Goal: Information Seeking & Learning: Learn about a topic

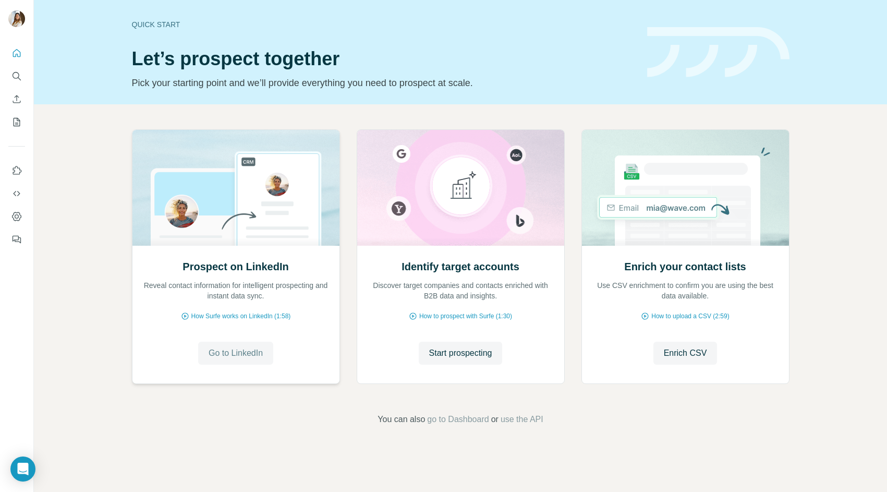
click at [240, 356] on span "Go to LinkedIn" at bounding box center [236, 353] width 54 height 13
click at [464, 352] on span "Start prospecting" at bounding box center [460, 353] width 63 height 13
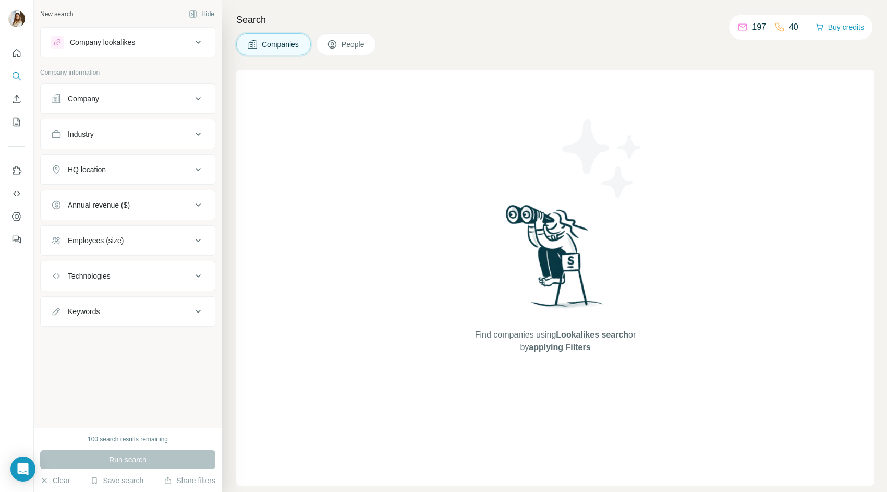
click at [195, 97] on icon at bounding box center [198, 98] width 13 height 13
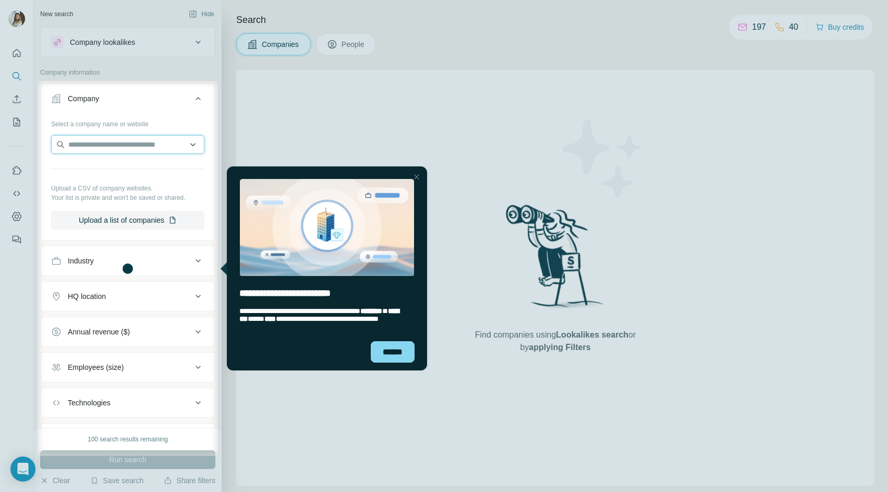
click at [147, 153] on input "text" at bounding box center [127, 144] width 153 height 19
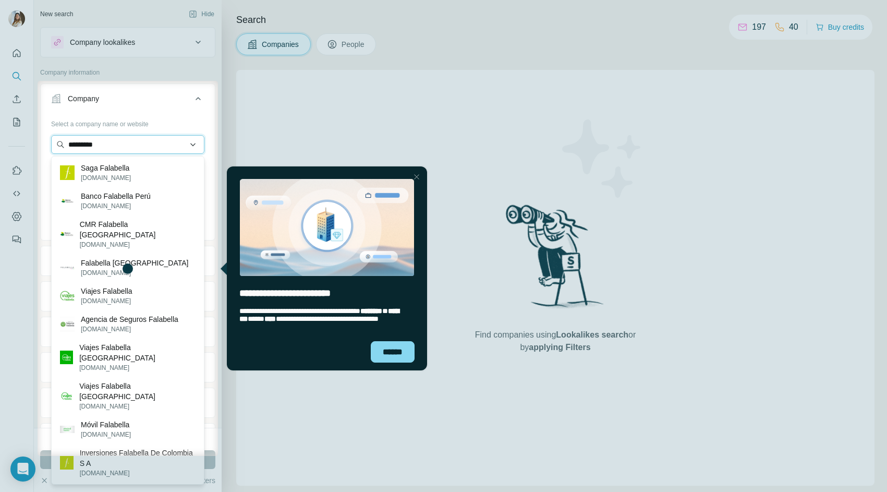
click at [68, 146] on input "*********" at bounding box center [127, 144] width 153 height 19
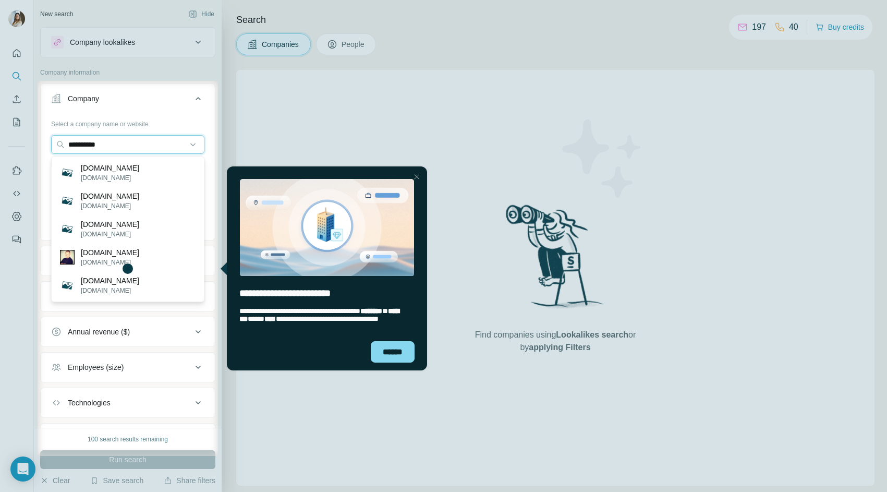
type input "*********"
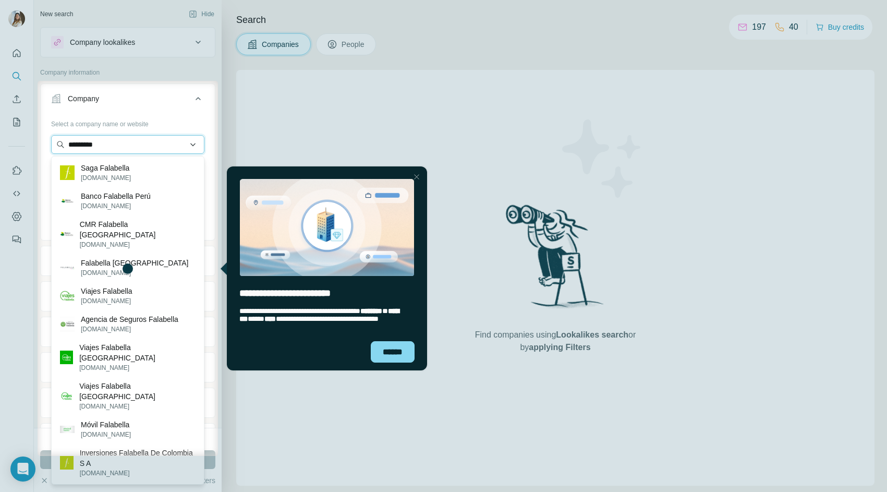
click at [134, 142] on input "*********" at bounding box center [127, 144] width 153 height 19
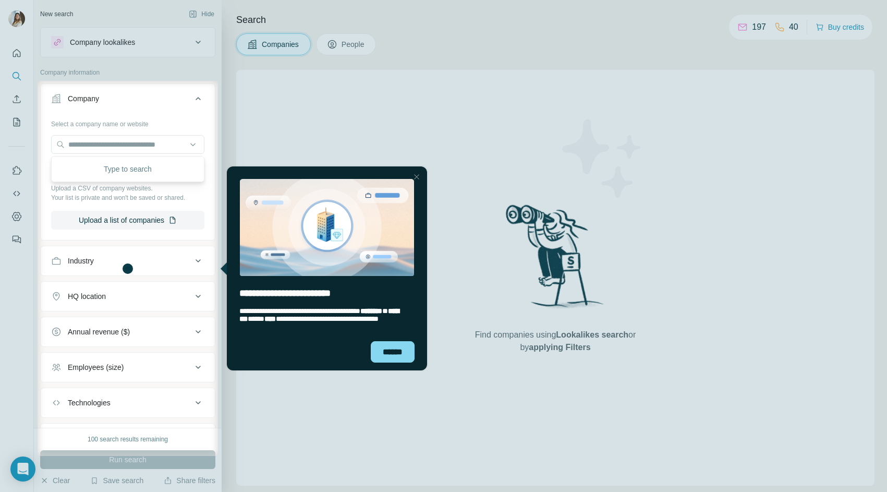
click at [196, 197] on p "Your list is private and won't be saved or shared." at bounding box center [127, 197] width 153 height 9
click at [196, 266] on icon at bounding box center [198, 261] width 13 height 13
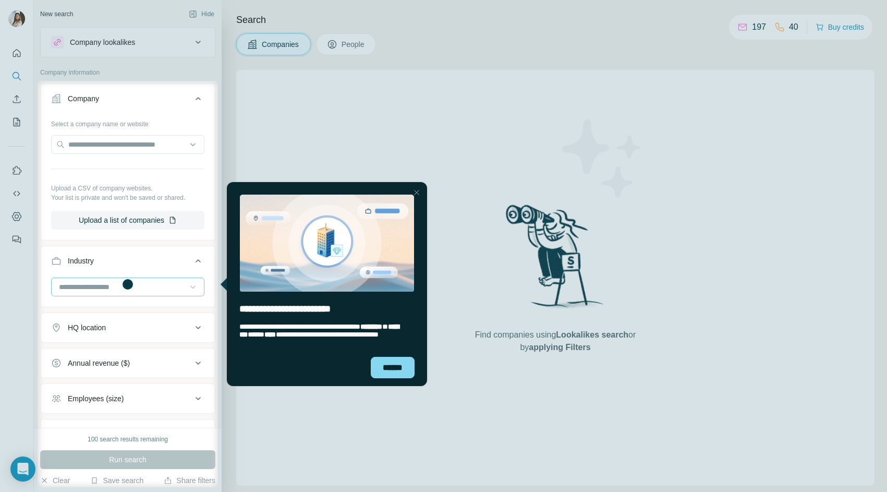
click at [189, 285] on icon at bounding box center [193, 287] width 10 height 10
type input "********"
click at [165, 366] on div "Retail Technology" at bounding box center [128, 367] width 136 height 10
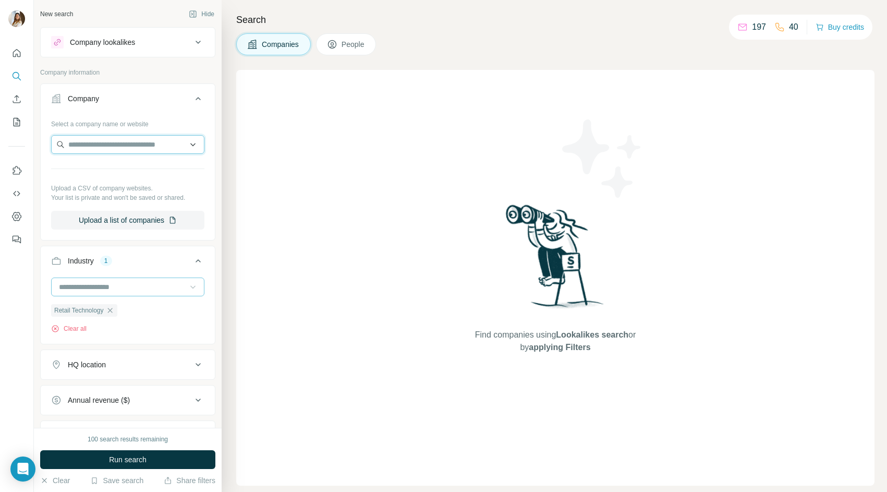
click at [140, 149] on input "text" at bounding box center [127, 144] width 153 height 19
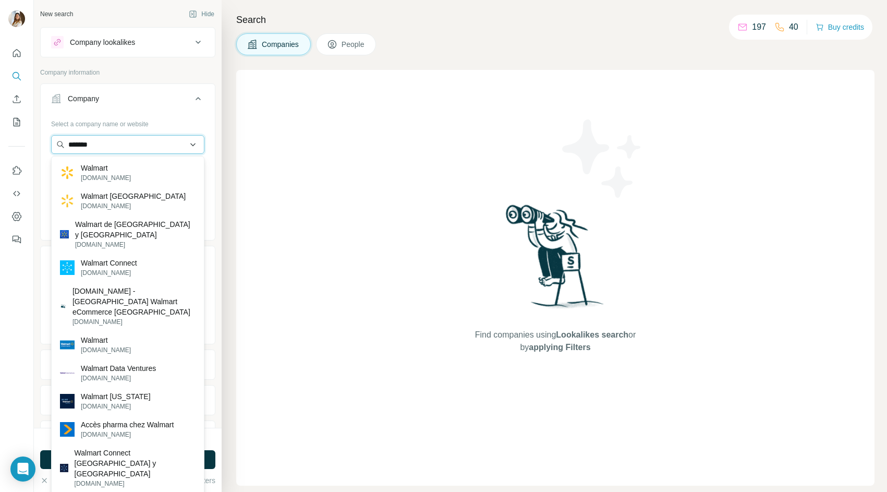
click at [141, 146] on input "*******" at bounding box center [127, 144] width 153 height 19
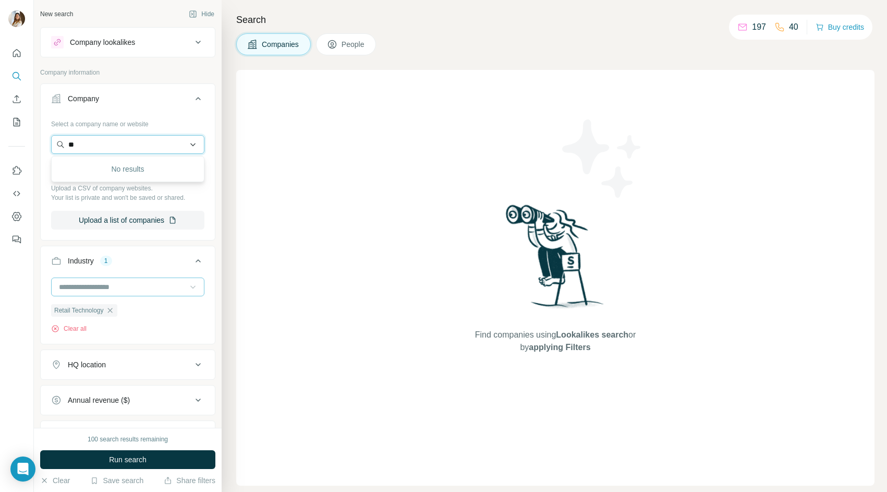
type input "*"
click at [203, 117] on div "Select a company name or website" at bounding box center [127, 122] width 153 height 14
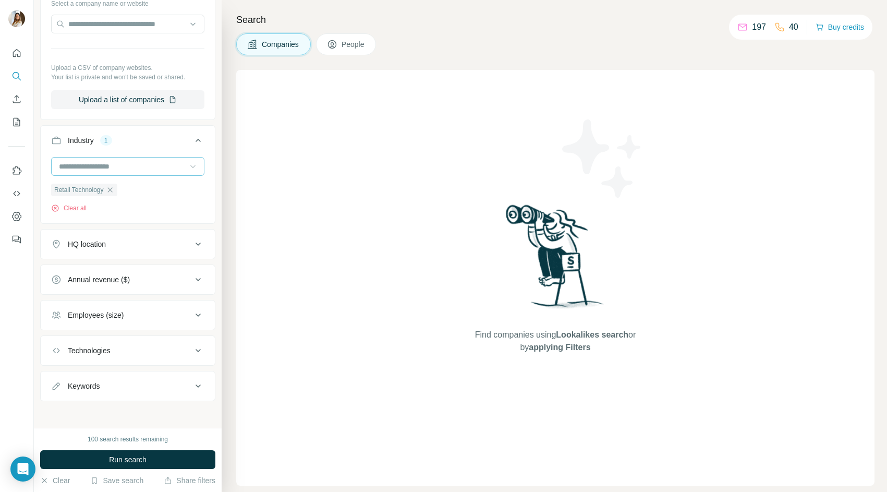
scroll to position [121, 0]
click at [165, 242] on div "HQ location" at bounding box center [121, 243] width 141 height 10
click at [137, 280] on div at bounding box center [127, 270] width 153 height 21
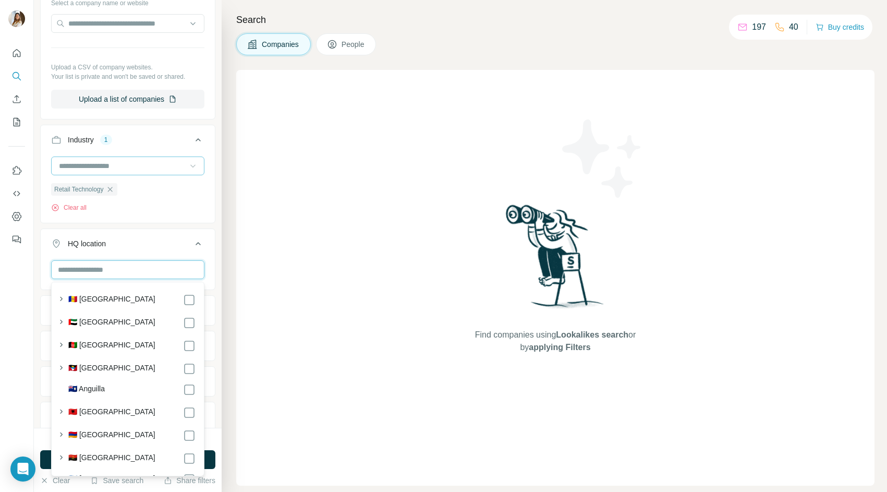
click at [135, 273] on input "text" at bounding box center [127, 269] width 153 height 19
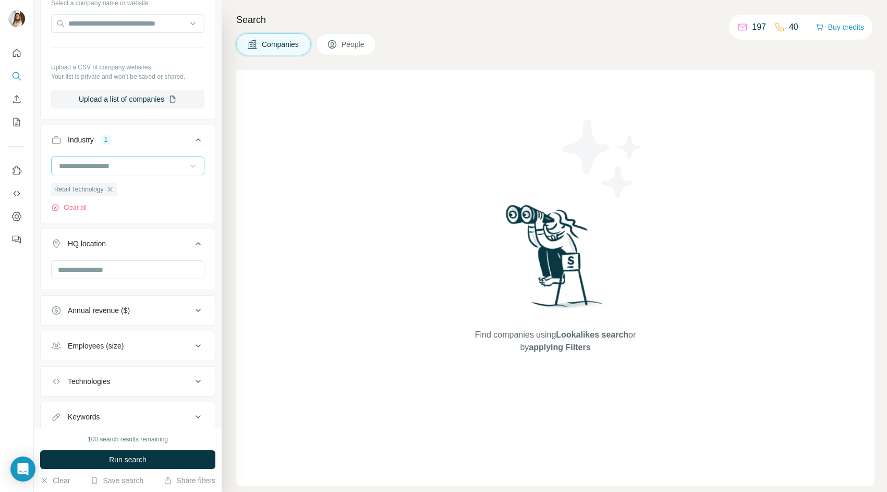
click at [214, 256] on button "HQ location" at bounding box center [128, 245] width 174 height 29
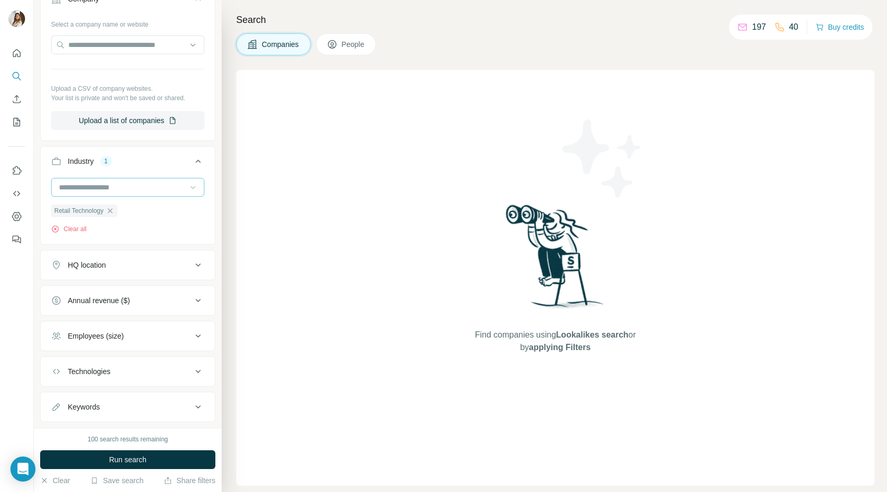
scroll to position [98, 0]
click at [191, 264] on div "HQ location" at bounding box center [121, 267] width 141 height 10
click at [151, 304] on div at bounding box center [127, 294] width 153 height 21
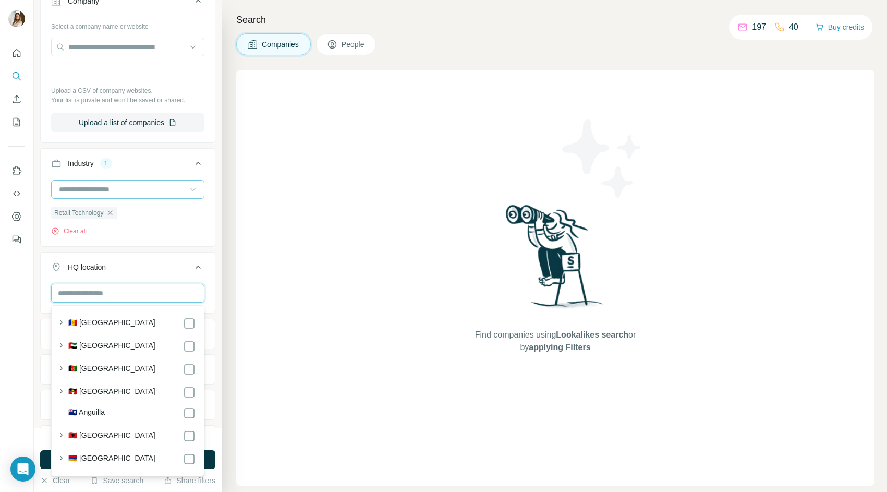
click at [143, 294] on input "text" at bounding box center [127, 293] width 153 height 19
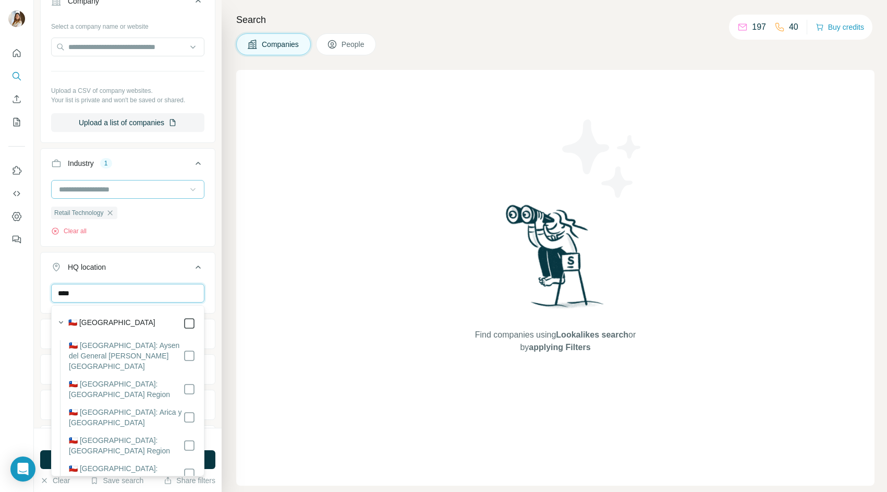
type input "****"
click at [196, 268] on icon at bounding box center [198, 267] width 13 height 13
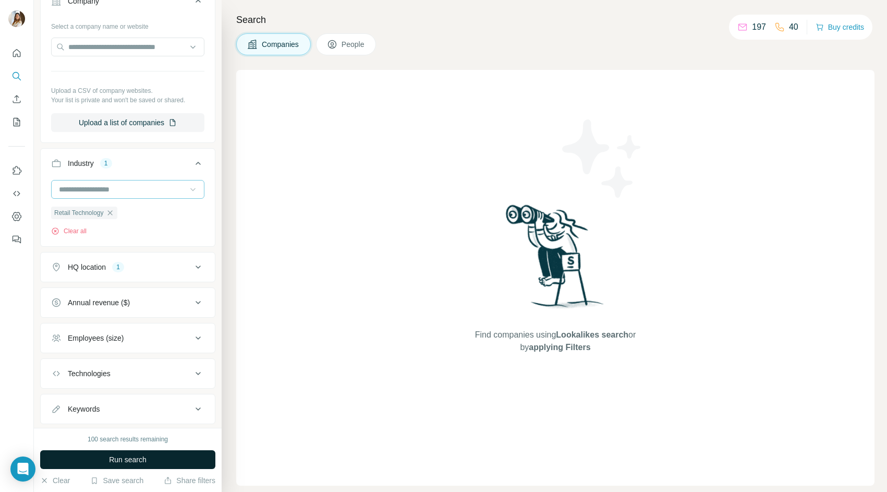
click at [127, 459] on span "Run search" at bounding box center [128, 459] width 38 height 10
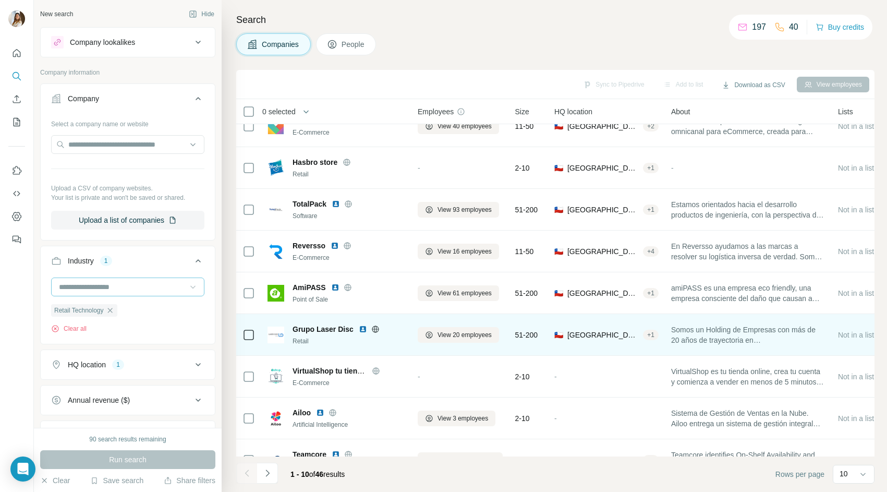
scroll to position [21, 0]
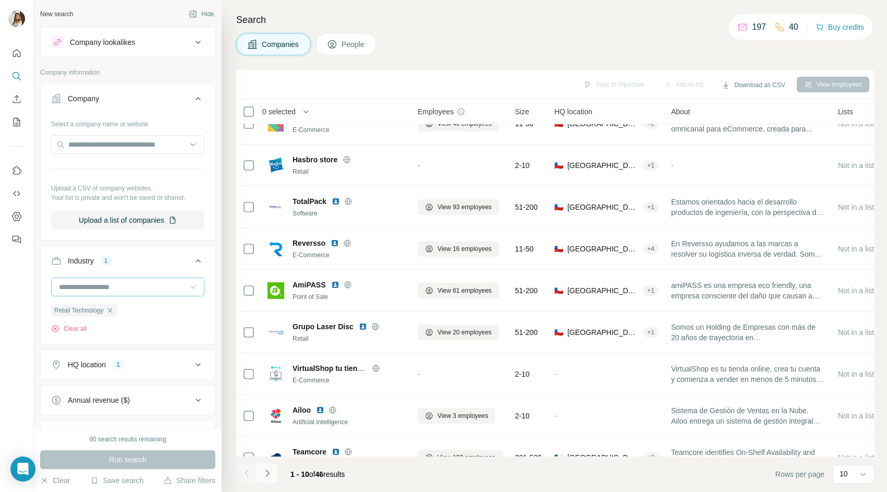
click at [263, 470] on icon "Navigate to next page" at bounding box center [267, 473] width 10 height 10
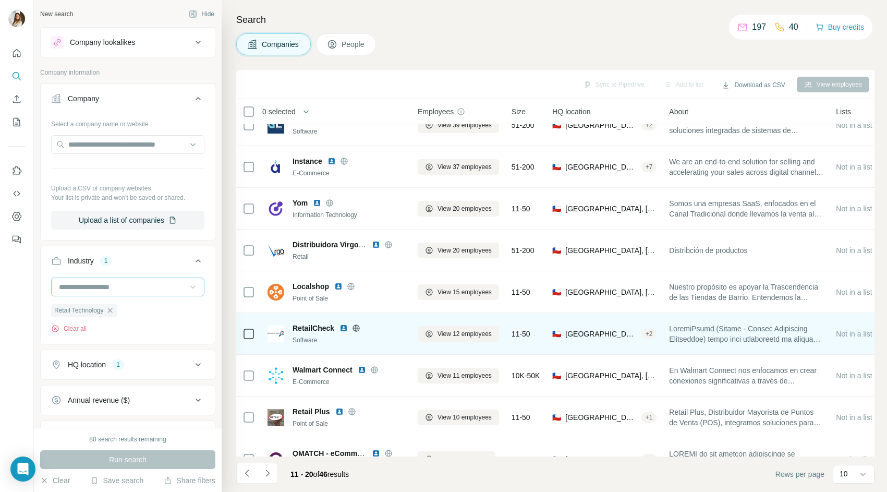
scroll to position [85, 0]
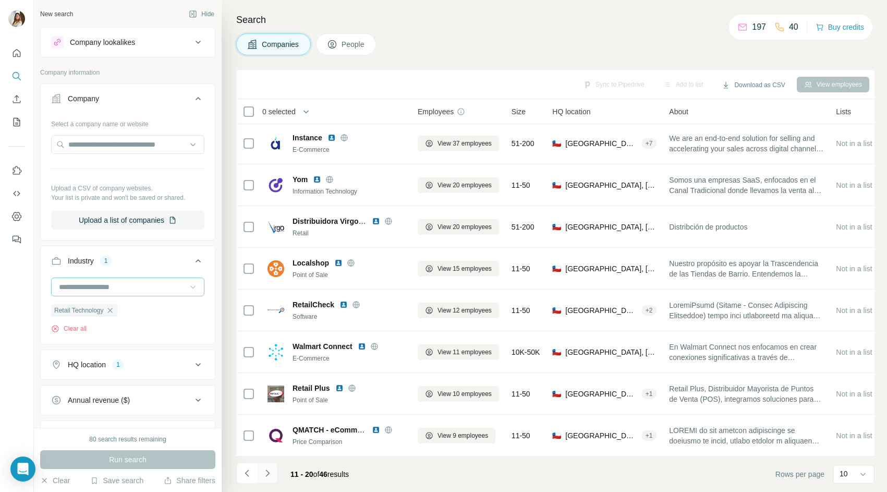
click at [267, 474] on icon "Navigate to next page" at bounding box center [267, 473] width 10 height 10
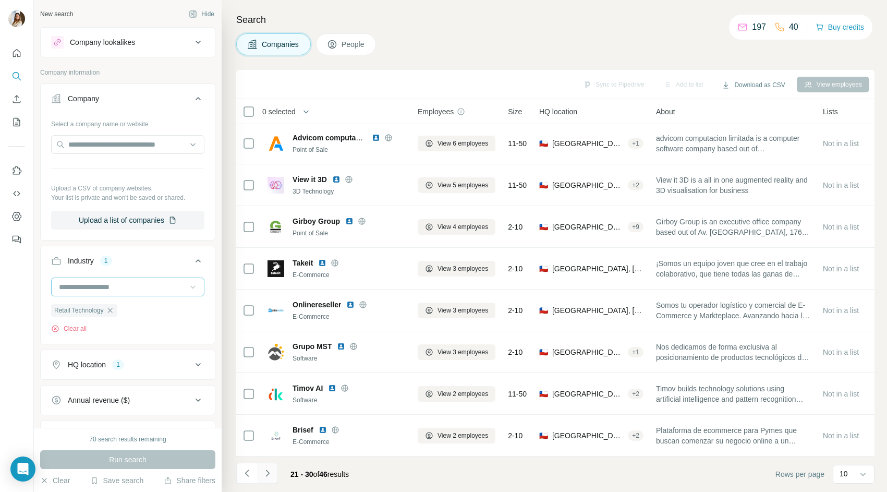
click at [264, 473] on icon "Navigate to next page" at bounding box center [267, 473] width 10 height 10
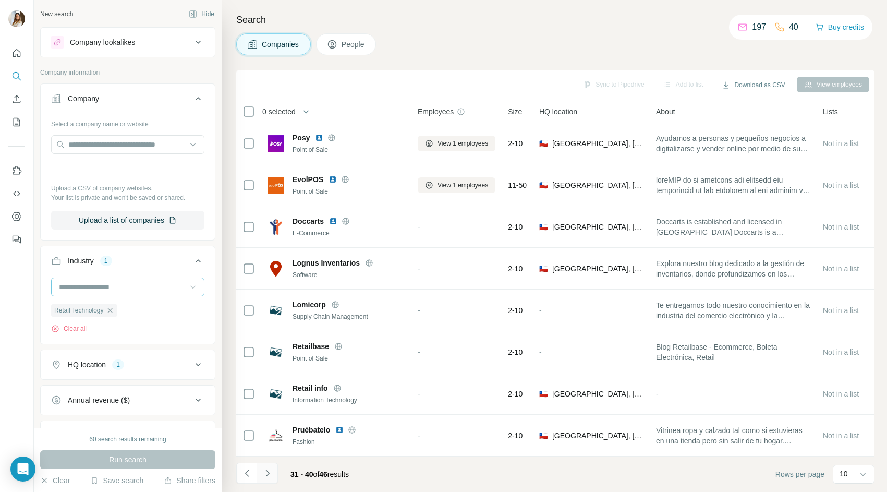
click at [267, 475] on icon "Navigate to next page" at bounding box center [268, 472] width 4 height 7
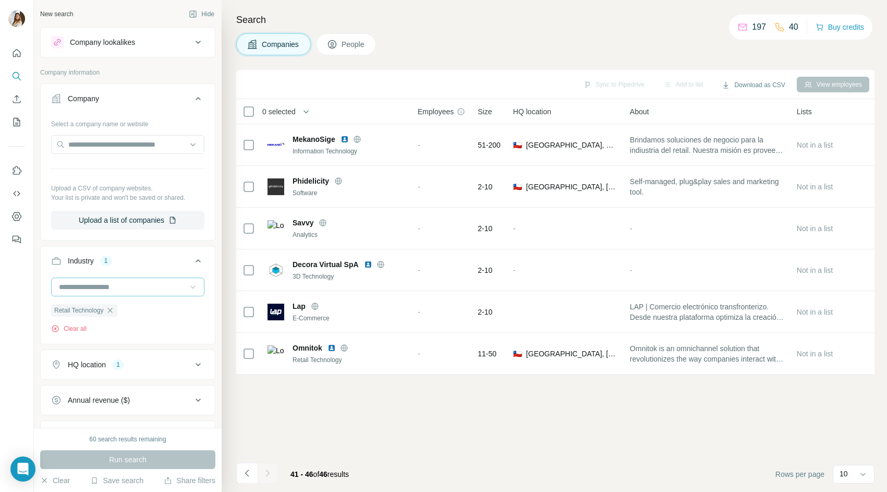
scroll to position [0, 0]
click at [150, 144] on input "text" at bounding box center [127, 144] width 153 height 19
click at [111, 312] on icon "button" at bounding box center [109, 310] width 5 height 5
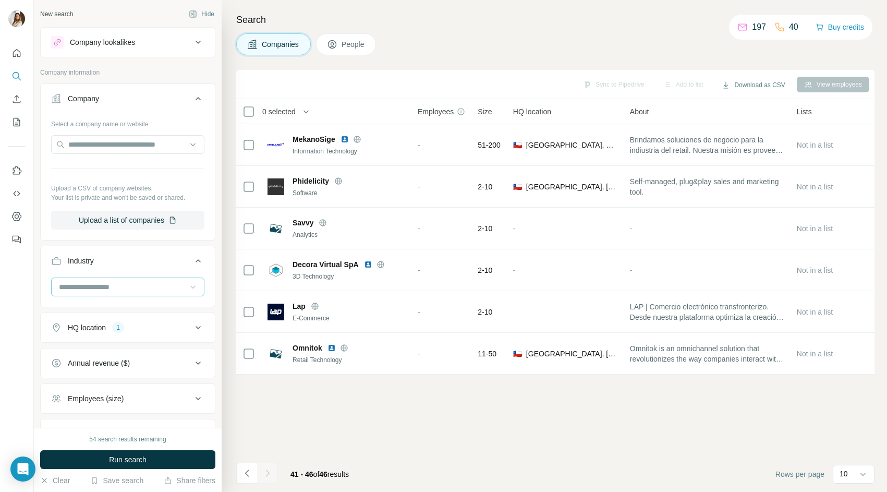
click at [196, 329] on icon at bounding box center [198, 327] width 13 height 13
click at [201, 326] on icon at bounding box center [198, 327] width 13 height 13
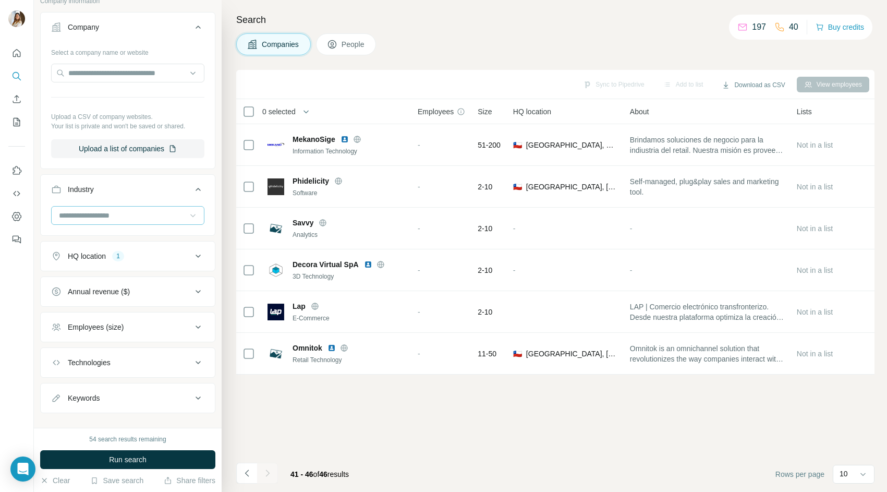
scroll to position [86, 0]
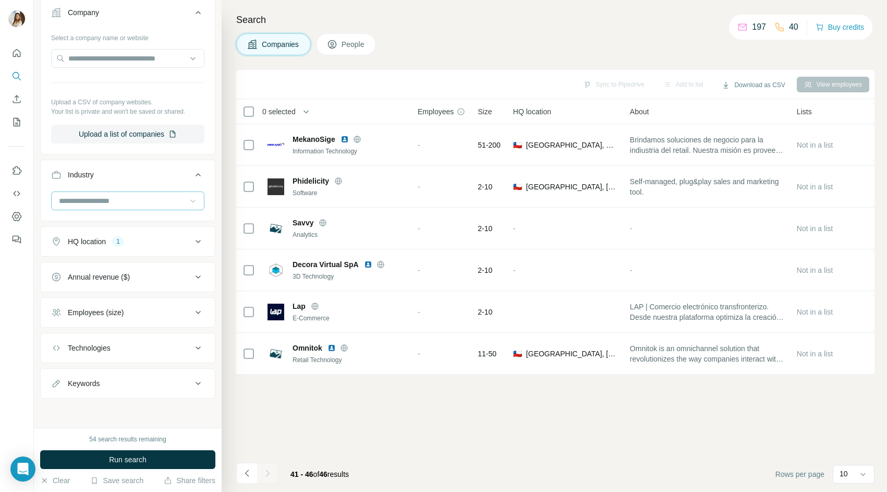
click at [196, 348] on icon at bounding box center [198, 348] width 13 height 13
click at [177, 376] on input "text" at bounding box center [127, 374] width 153 height 19
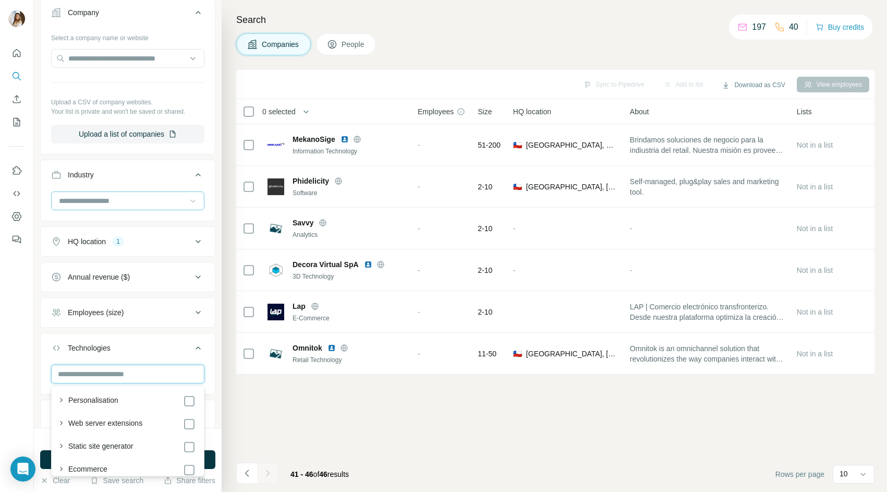
scroll to position [256, 0]
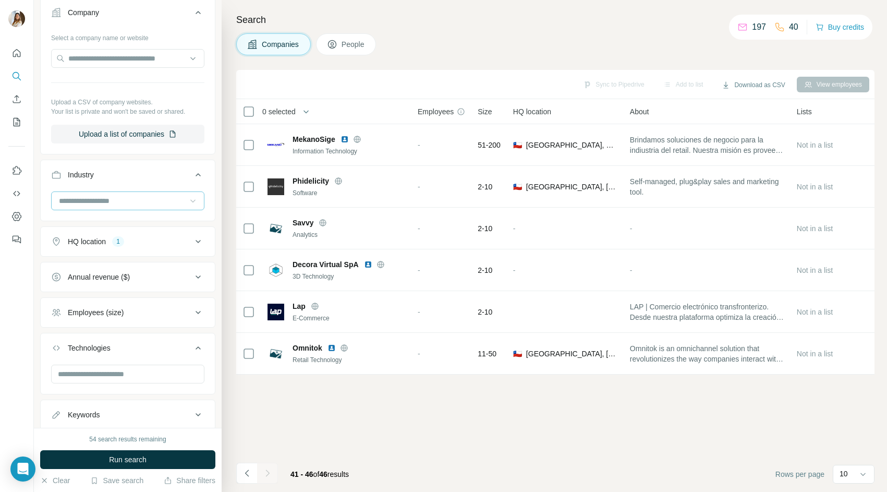
click at [204, 350] on button "Technologies" at bounding box center [128, 349] width 174 height 29
click at [194, 382] on icon at bounding box center [198, 383] width 13 height 13
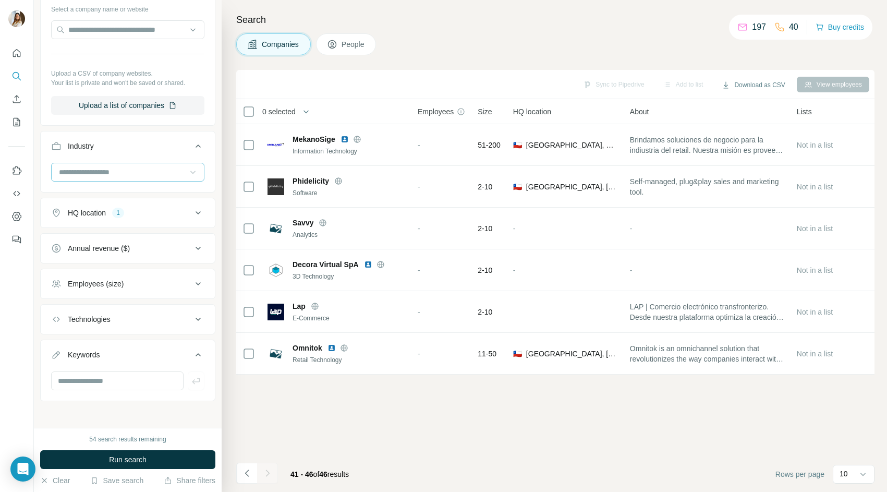
scroll to position [117, 0]
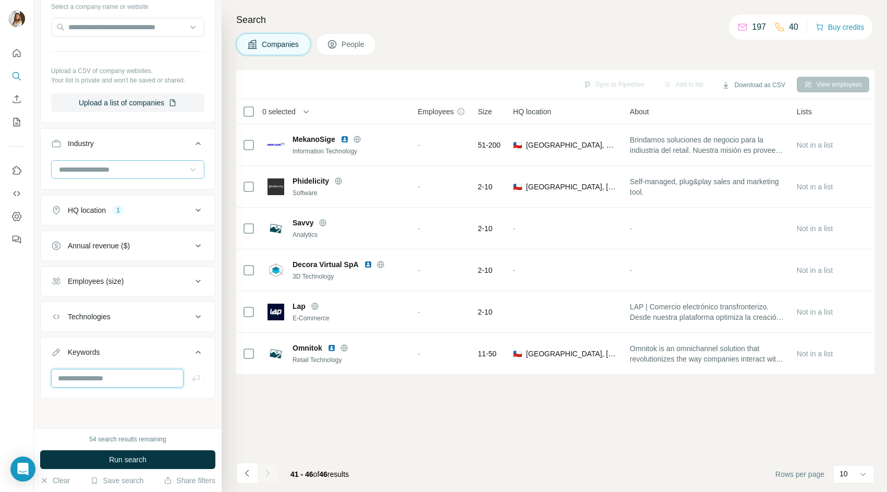
click at [167, 378] on input "text" at bounding box center [117, 378] width 132 height 19
type input "**********"
type input "*"
type input "**********"
type input "**"
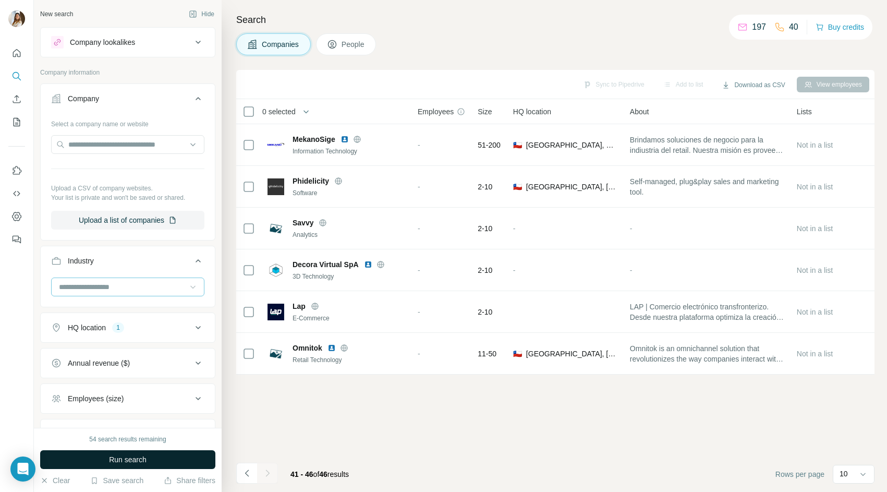
click at [115, 461] on span "Run search" at bounding box center [128, 459] width 38 height 10
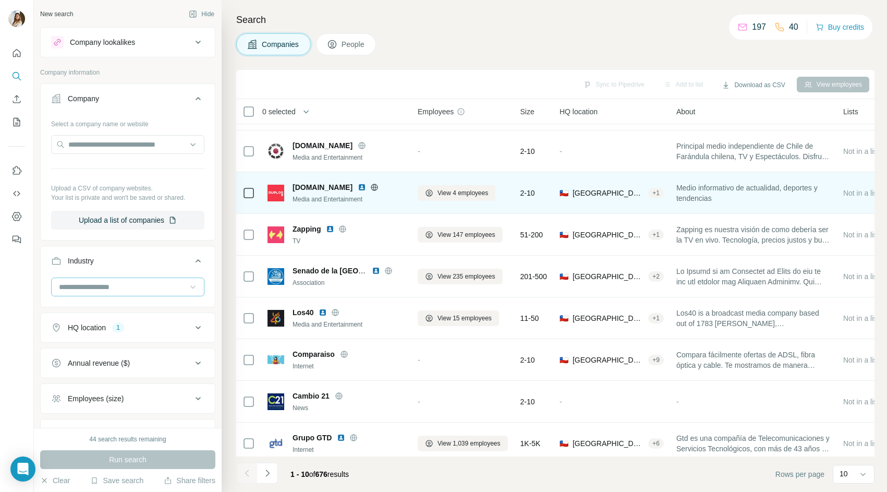
scroll to position [85, 0]
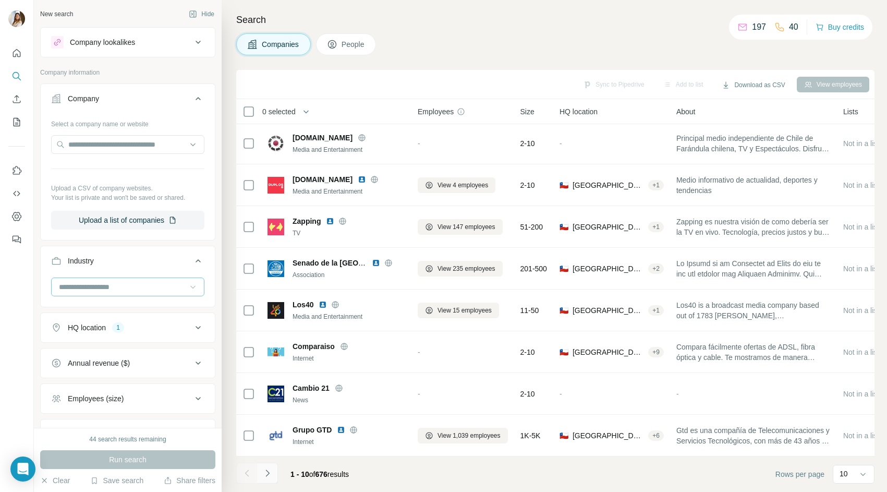
click at [268, 474] on icon "Navigate to next page" at bounding box center [268, 472] width 4 height 7
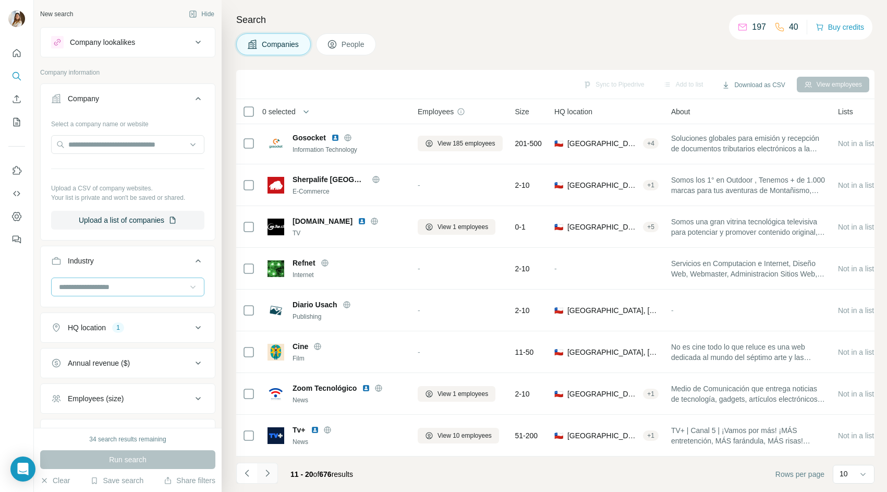
click at [258, 477] on button "Navigate to next page" at bounding box center [267, 473] width 21 height 21
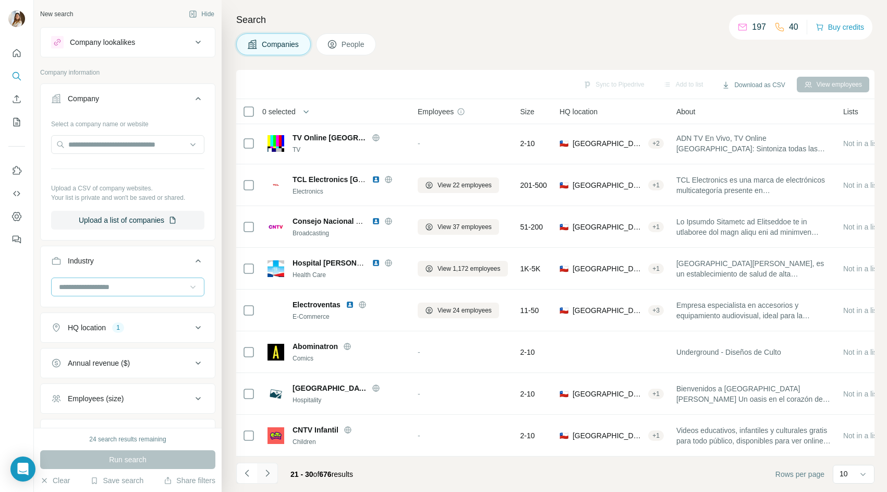
click at [268, 473] on icon "Navigate to next page" at bounding box center [267, 473] width 10 height 10
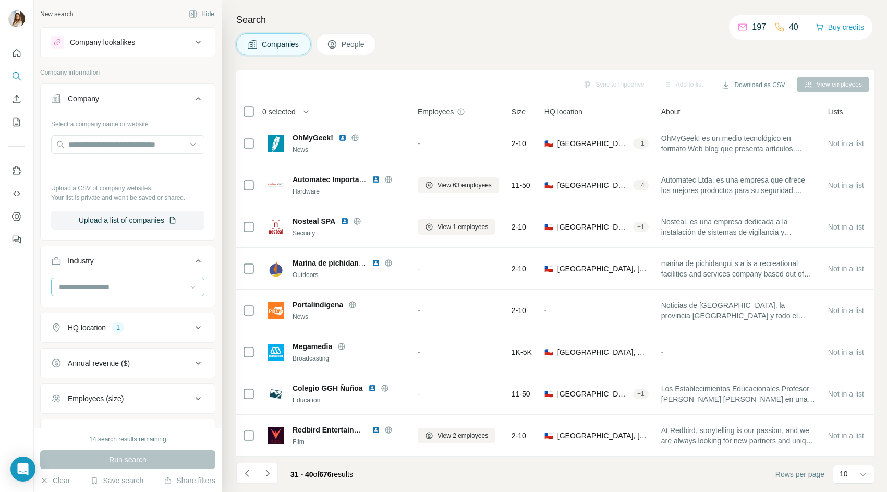
click at [105, 282] on input at bounding box center [122, 286] width 129 height 11
click at [126, 347] on div "Retail" at bounding box center [128, 345] width 136 height 10
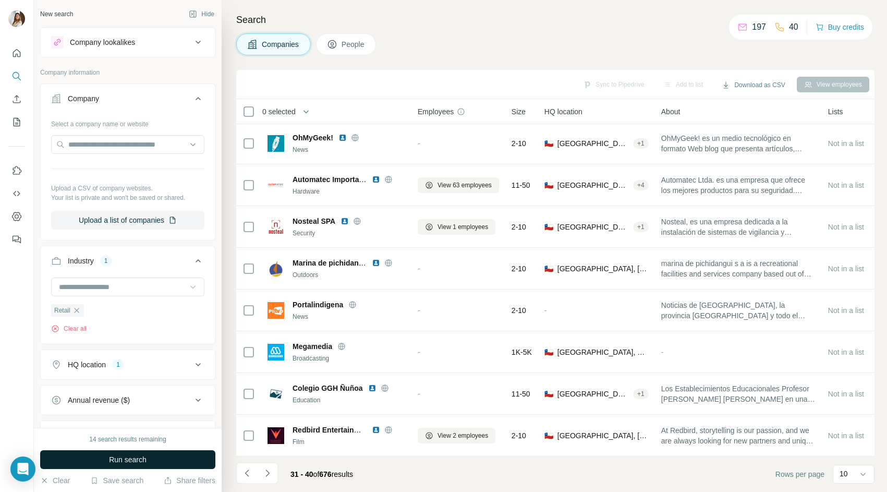
click at [118, 462] on span "Run search" at bounding box center [128, 459] width 38 height 10
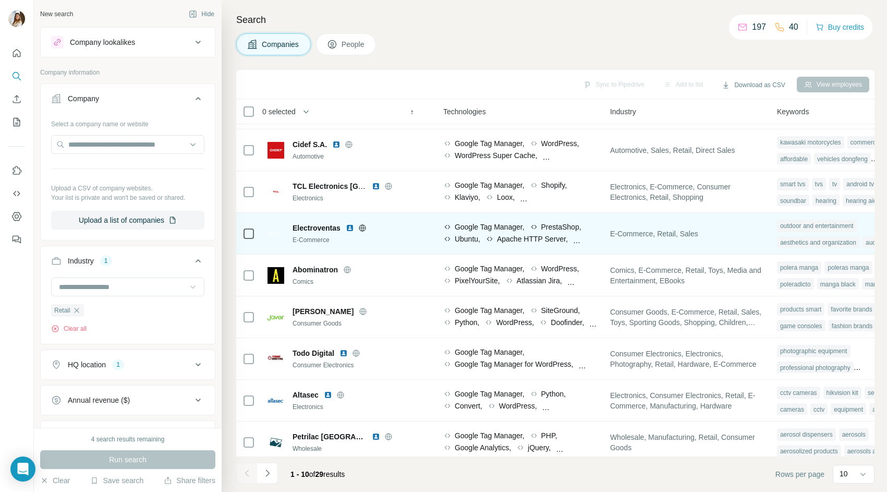
scroll to position [85, 558]
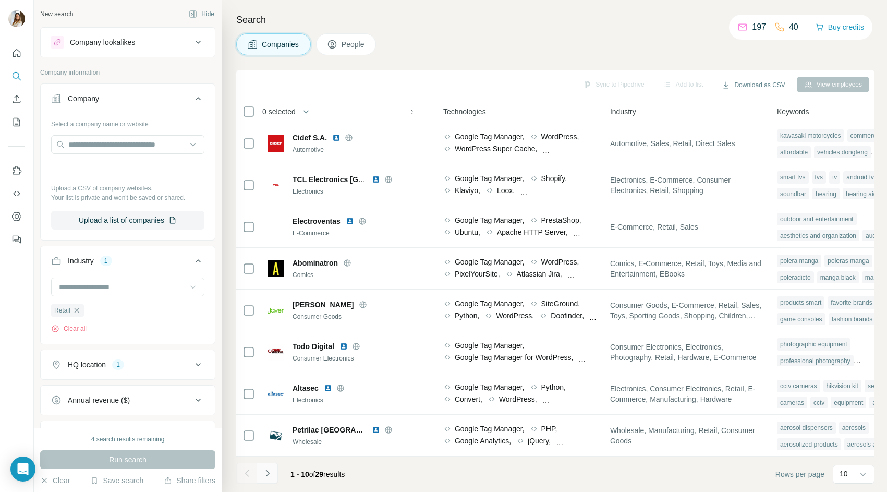
click at [267, 474] on icon "Navigate to next page" at bounding box center [267, 473] width 10 height 10
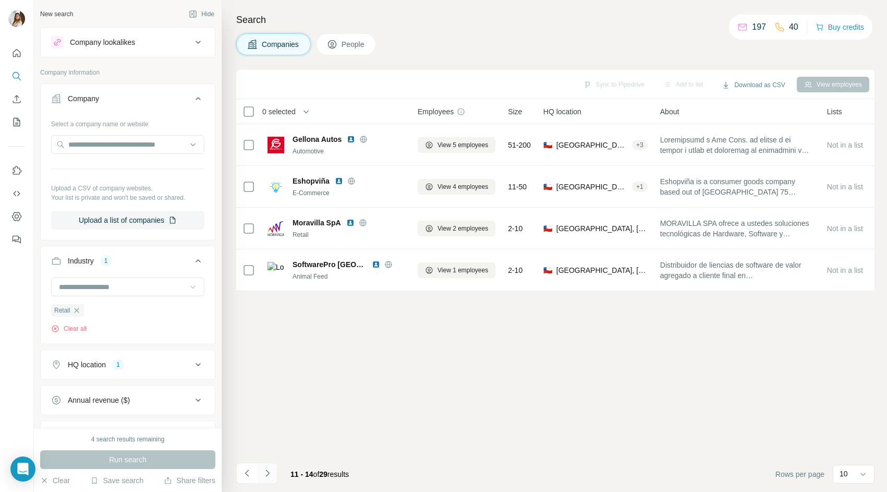
scroll to position [0, 0]
click at [194, 43] on icon at bounding box center [198, 42] width 13 height 13
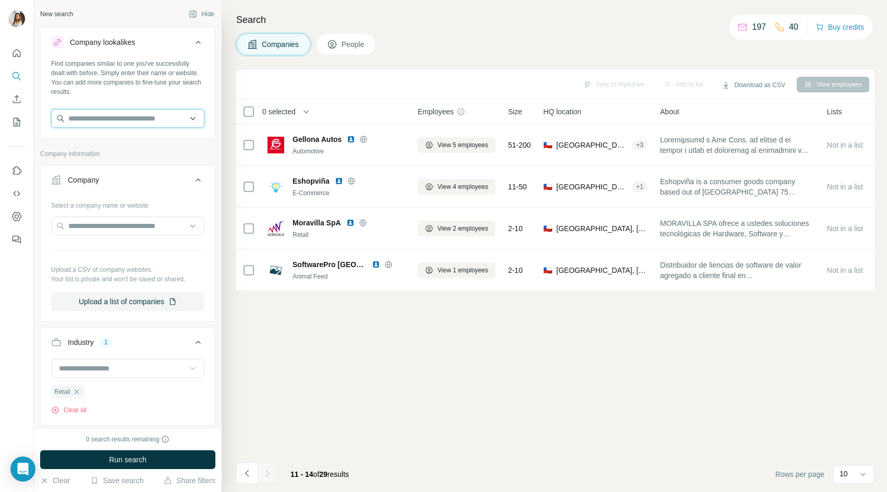
click at [155, 121] on input "text" at bounding box center [127, 118] width 153 height 19
click at [233, 84] on div "Search Companies People Sync to Pipedrive Add to list Download as CSV View empl…" at bounding box center [555, 246] width 666 height 492
click at [18, 51] on icon "Quick start" at bounding box center [17, 53] width 8 height 8
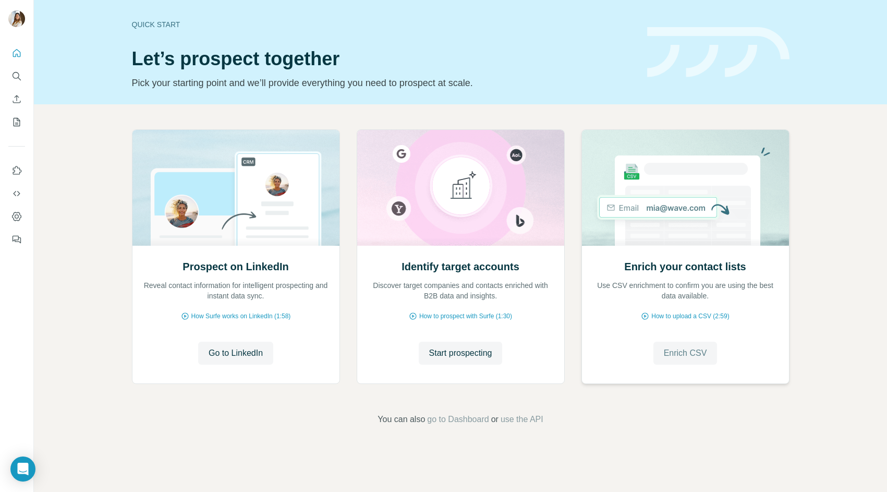
click at [679, 355] on span "Enrich CSV" at bounding box center [685, 353] width 43 height 13
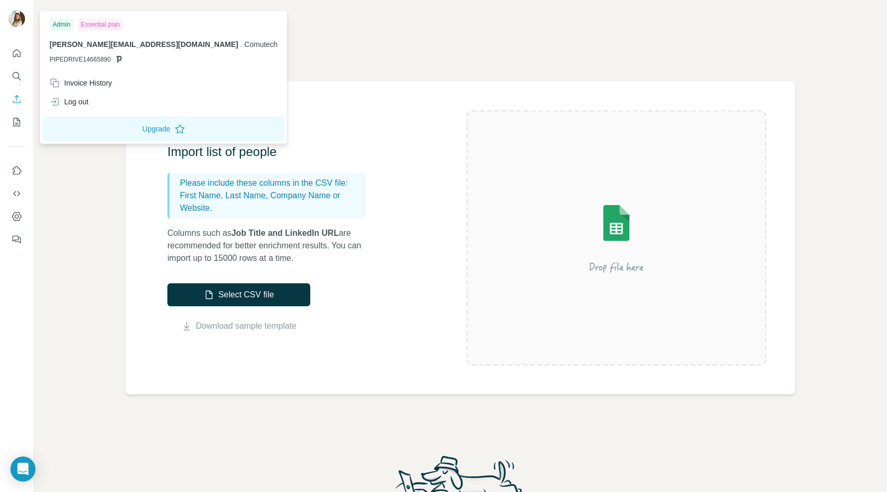
click at [20, 17] on img at bounding box center [16, 18] width 17 height 17
click at [17, 75] on icon "Search" at bounding box center [16, 76] width 10 height 10
